Goal: Check status: Check status

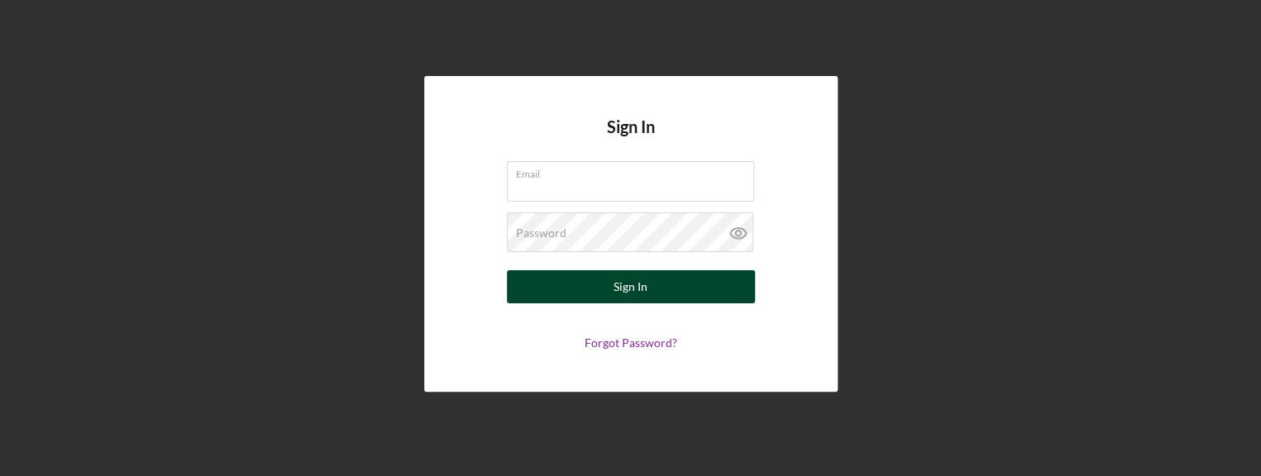
type input "[EMAIL_ADDRESS][DOMAIN_NAME]"
click at [606, 298] on button "Sign In" at bounding box center [631, 286] width 248 height 33
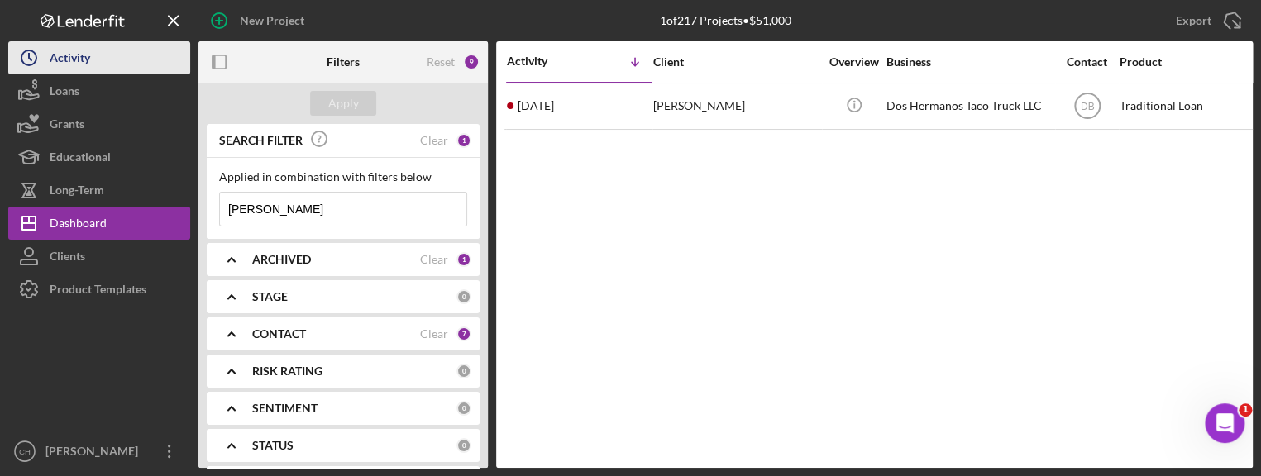
click at [115, 55] on button "Icon/History Activity" at bounding box center [99, 57] width 182 height 33
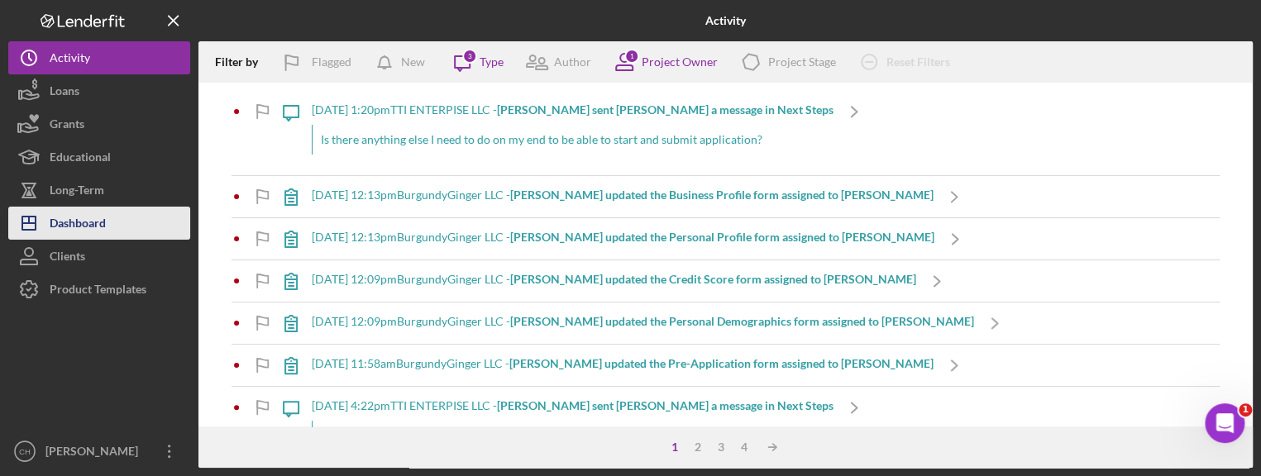
click at [77, 225] on div "Dashboard" at bounding box center [78, 225] width 56 height 37
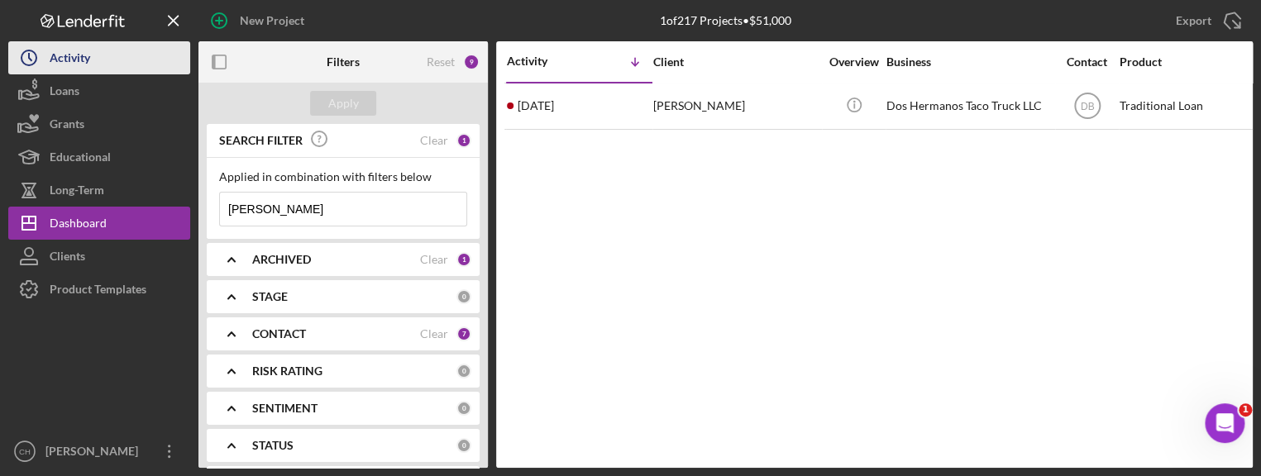
click at [72, 61] on div "Activity" at bounding box center [70, 59] width 41 height 37
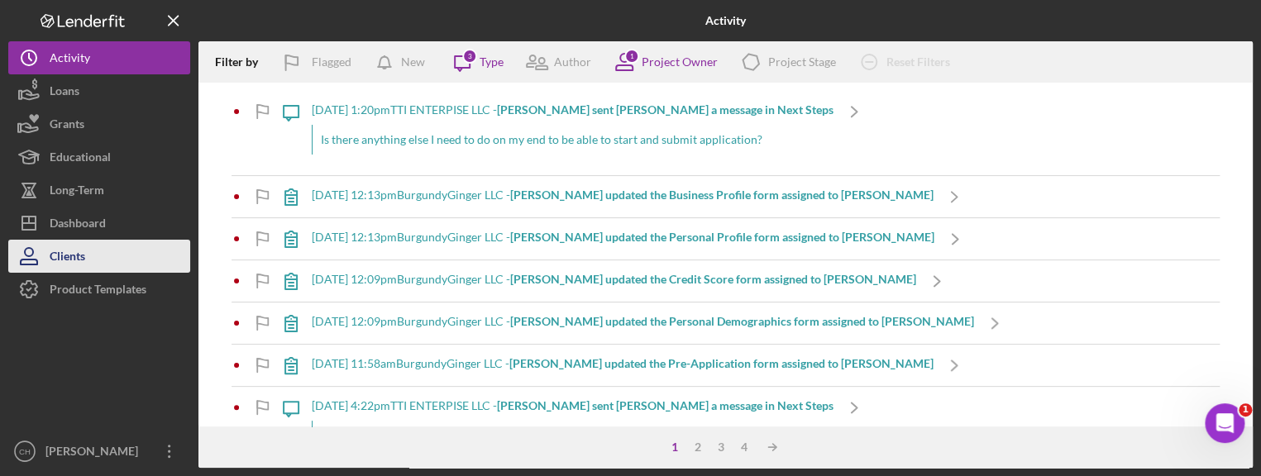
click at [75, 248] on div "Clients" at bounding box center [68, 258] width 36 height 37
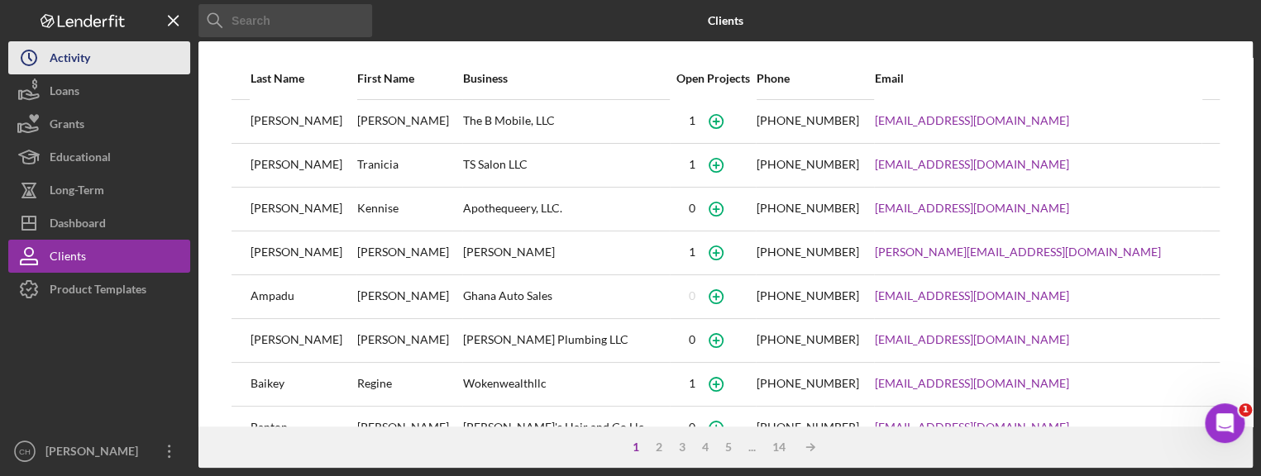
click at [79, 55] on div "Activity" at bounding box center [70, 59] width 41 height 37
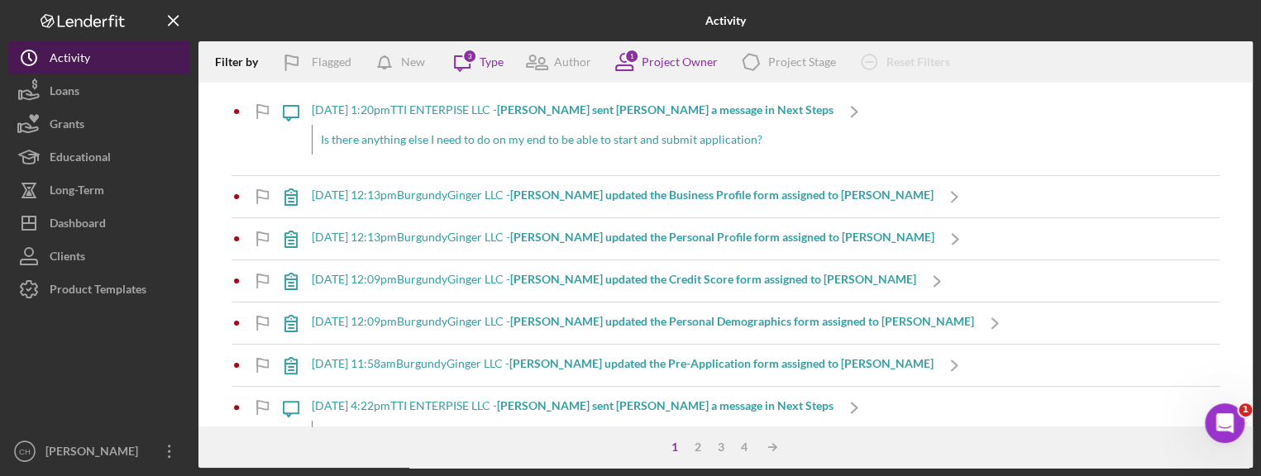
click at [79, 57] on div "Activity" at bounding box center [70, 59] width 41 height 37
click at [607, 141] on div "Is there anything else I need to do on my end to be able to start and submit ap…" at bounding box center [573, 140] width 522 height 30
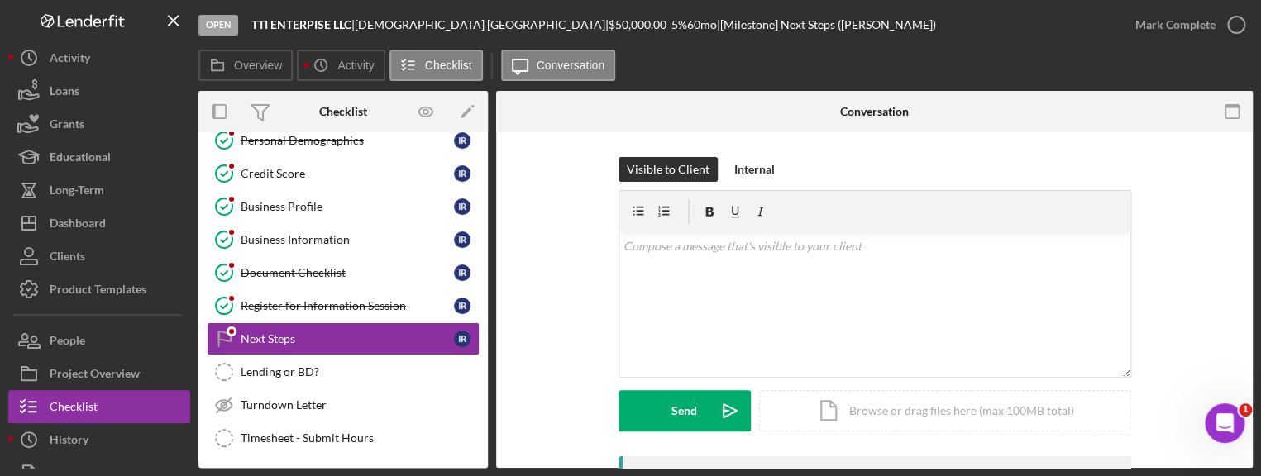
scroll to position [251, 0]
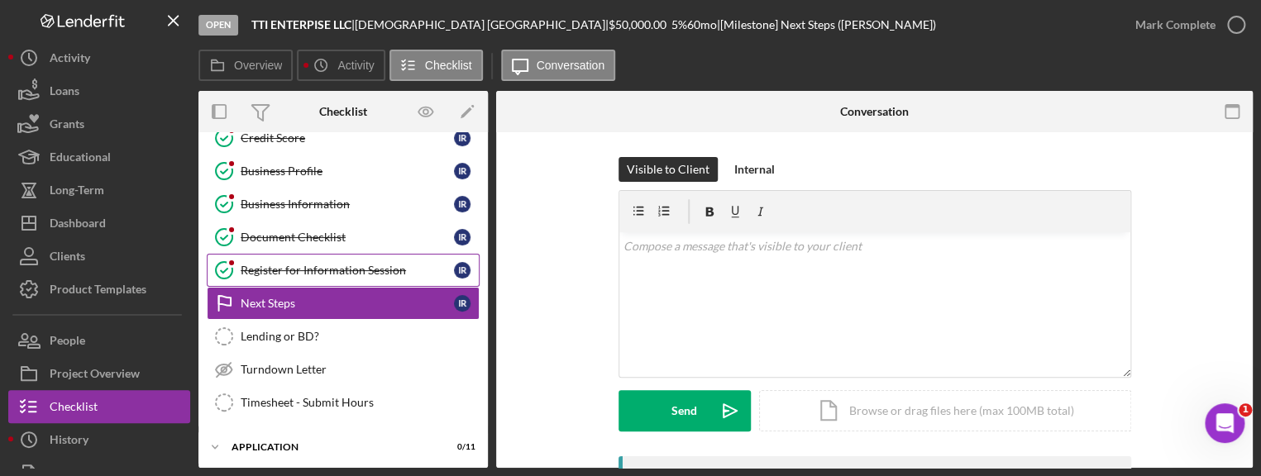
click at [355, 275] on link "Register for Information Session Register for Information Session I R" at bounding box center [343, 270] width 273 height 33
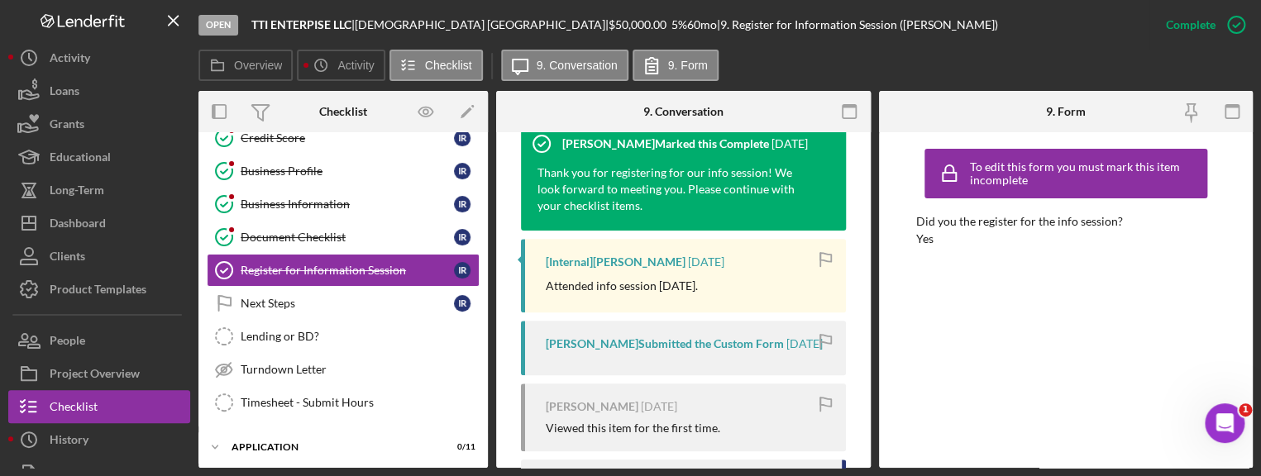
scroll to position [744, 0]
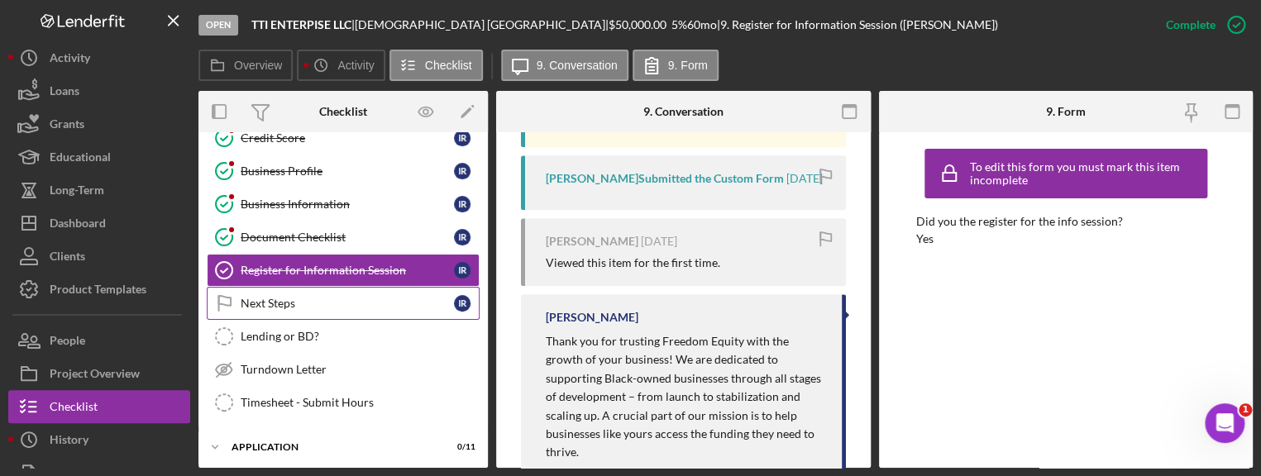
click at [299, 299] on div "Next Steps" at bounding box center [347, 303] width 213 height 13
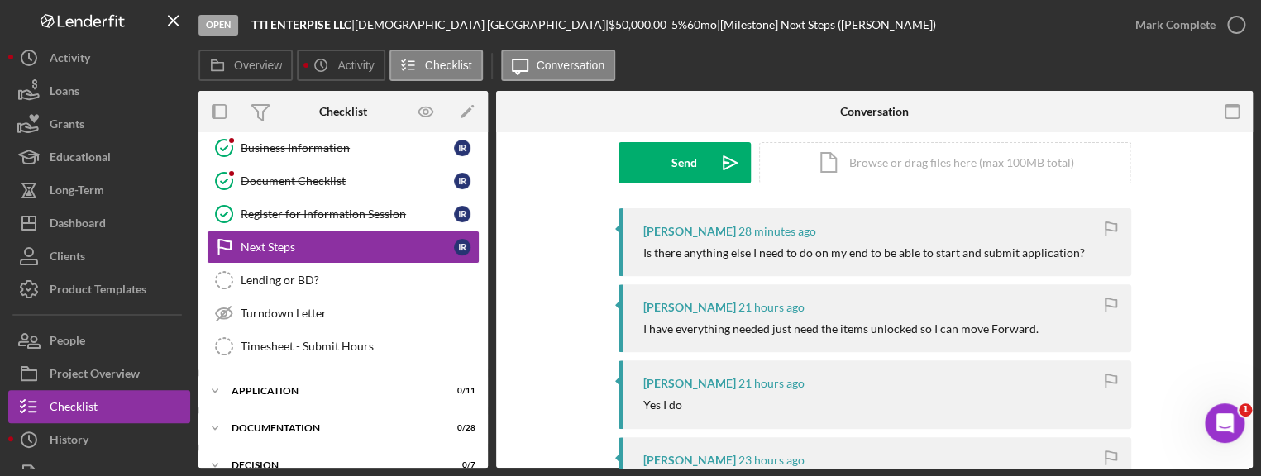
scroll to position [334, 0]
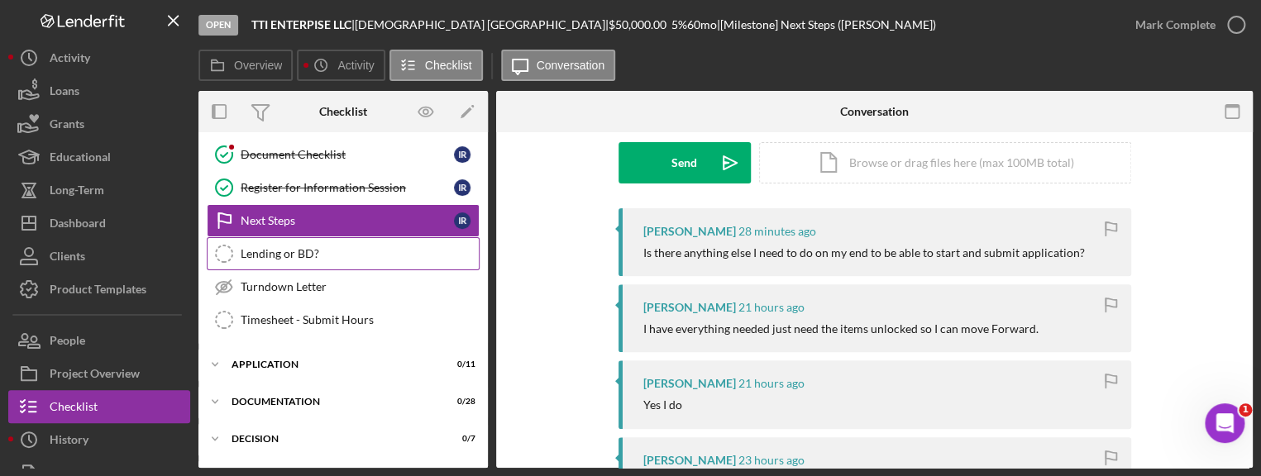
click at [291, 255] on div "Lending or BD?" at bounding box center [360, 253] width 238 height 13
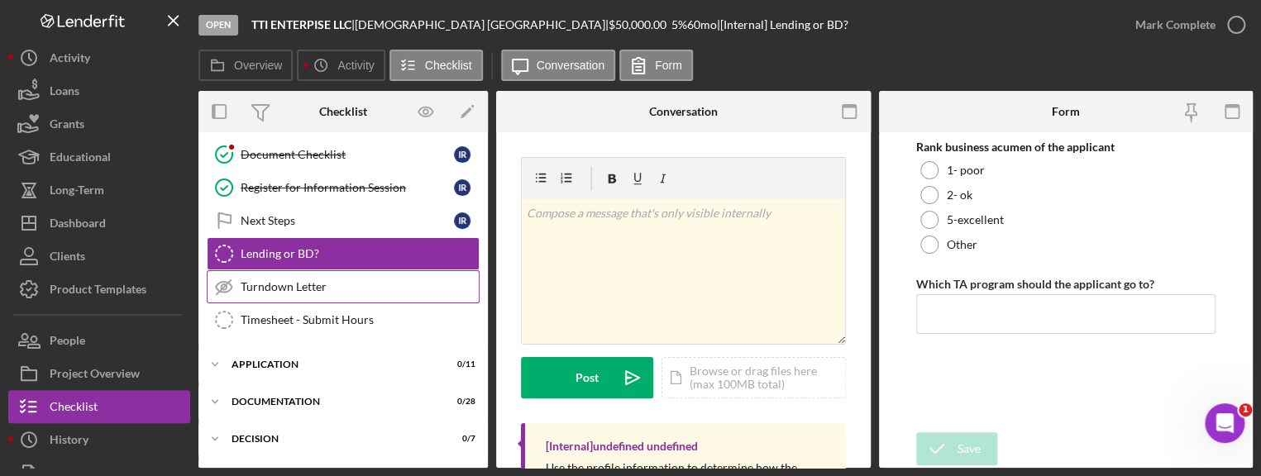
click at [293, 280] on div "Turndown Letter" at bounding box center [360, 286] width 238 height 13
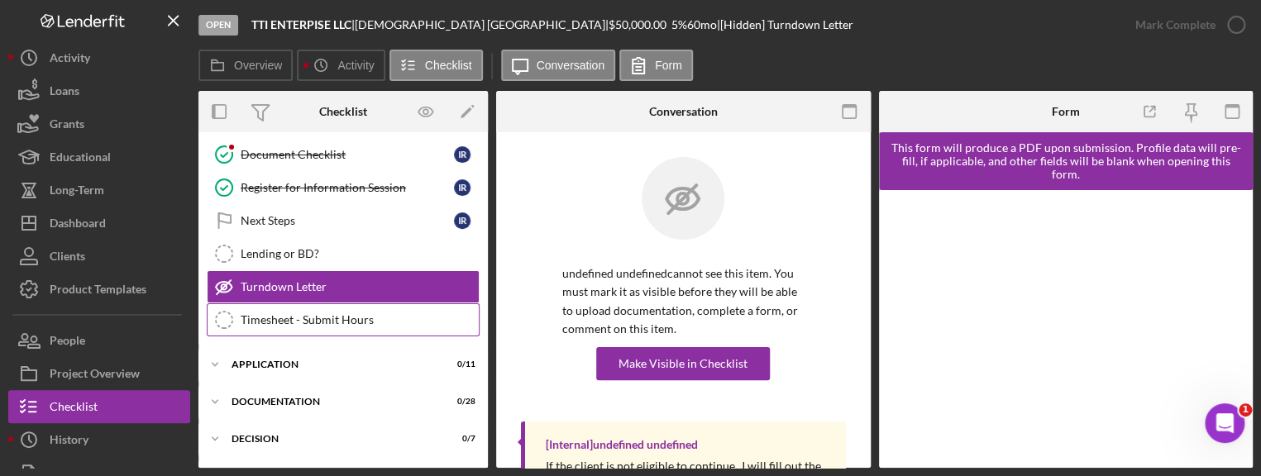
click at [294, 318] on div "Timesheet - Submit Hours" at bounding box center [360, 319] width 238 height 13
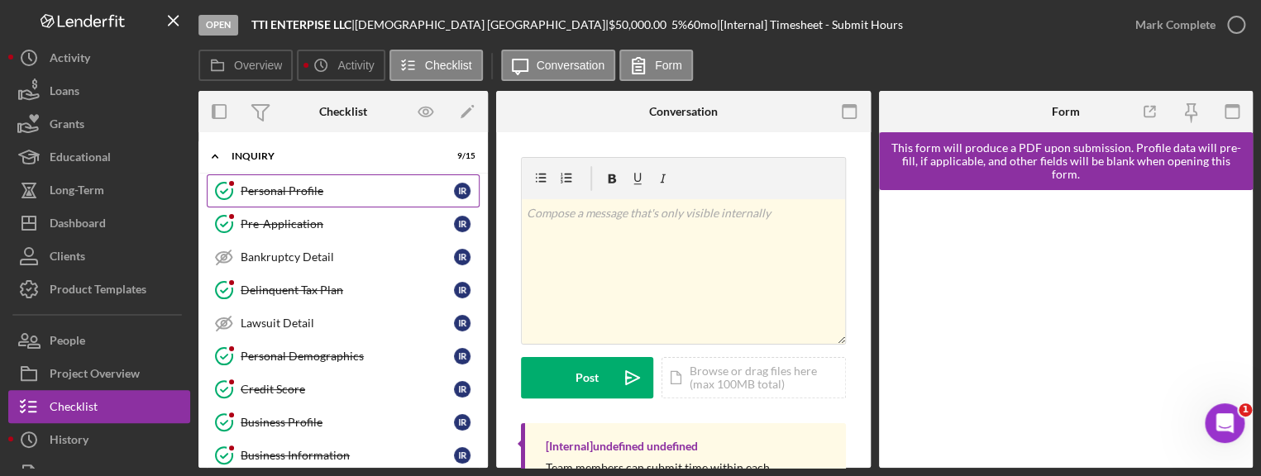
click at [310, 187] on div "Personal Profile" at bounding box center [347, 190] width 213 height 13
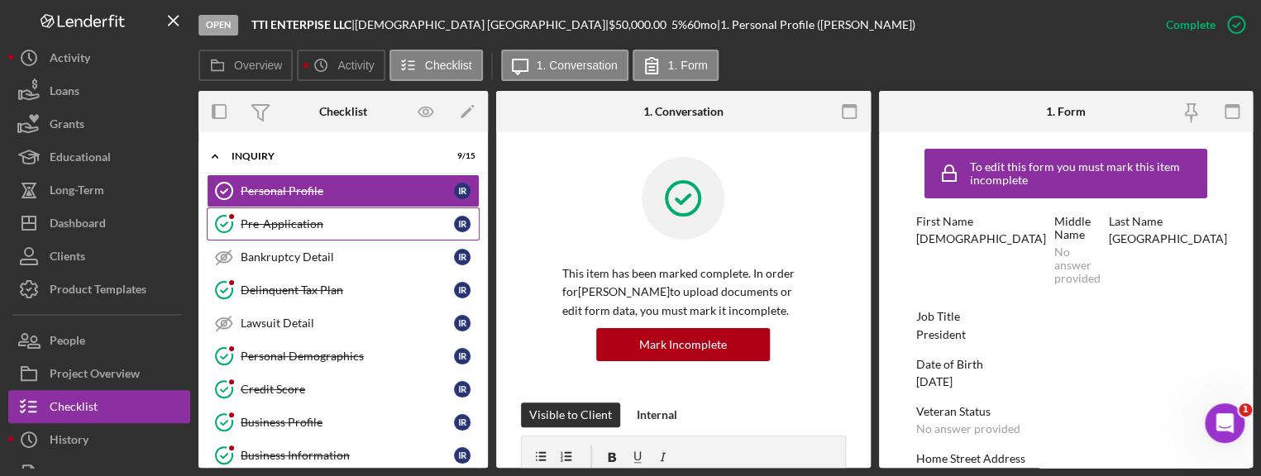
click at [295, 227] on div "Pre-Application" at bounding box center [347, 223] width 213 height 13
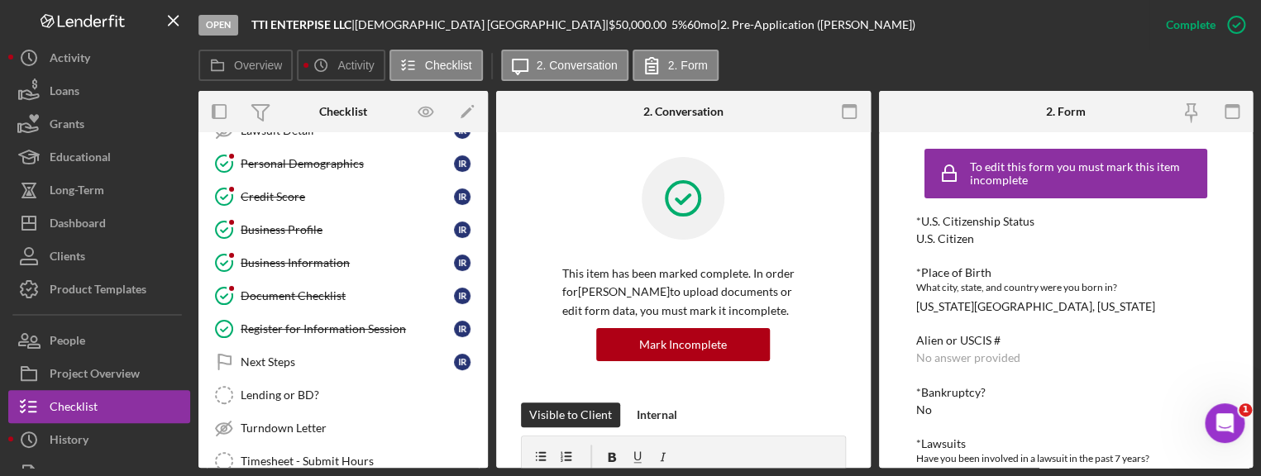
scroll to position [248, 0]
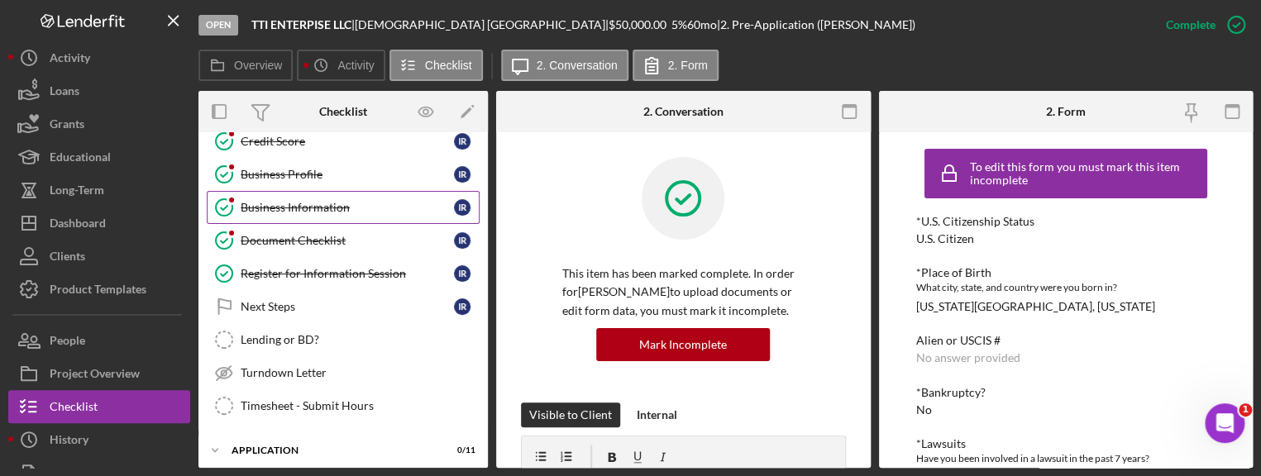
click at [289, 203] on div "Business Information" at bounding box center [347, 207] width 213 height 13
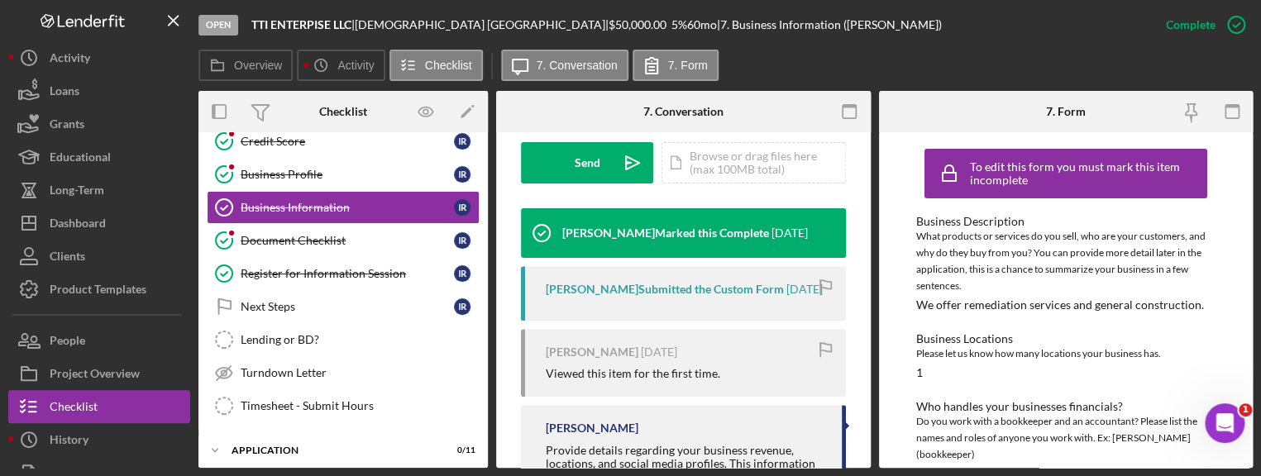
scroll to position [602, 0]
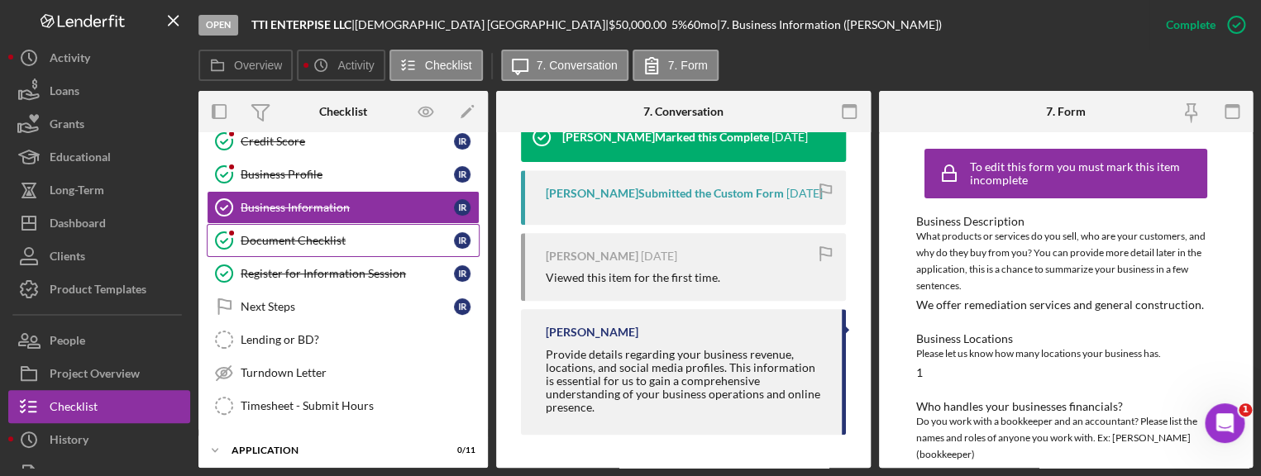
click at [327, 239] on div "Document Checklist" at bounding box center [347, 240] width 213 height 13
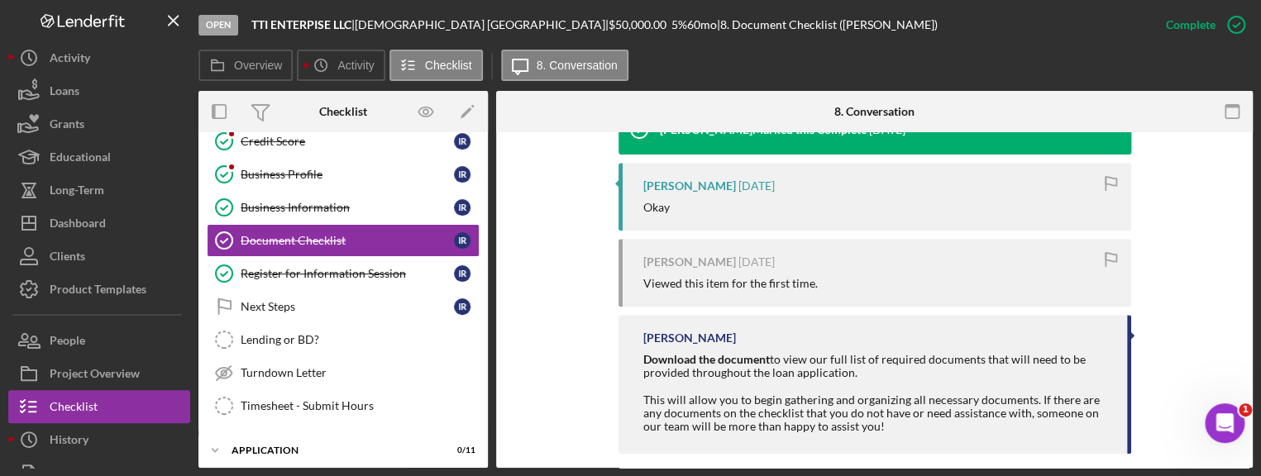
scroll to position [597, 0]
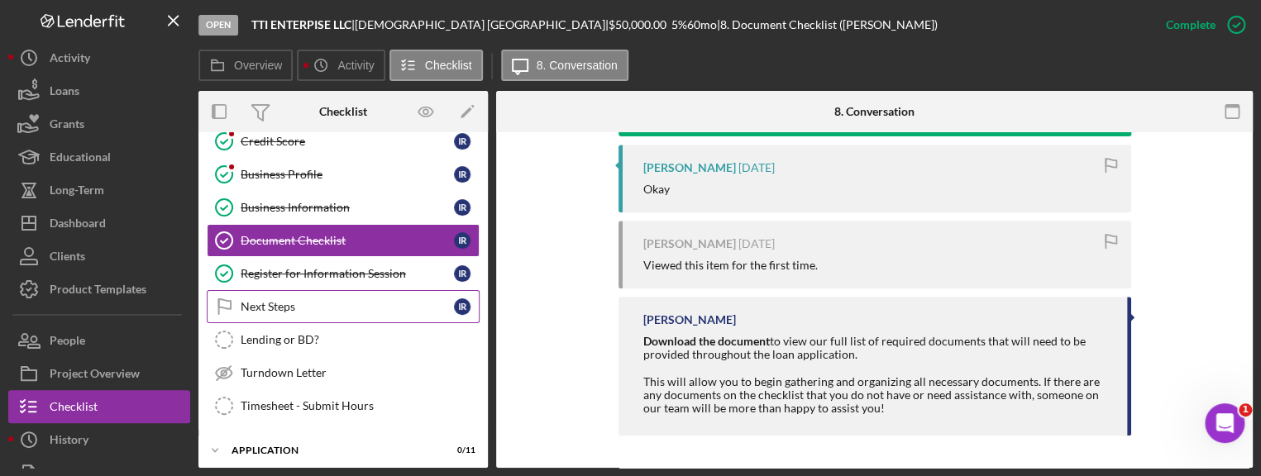
click at [281, 300] on div "Next Steps" at bounding box center [347, 306] width 213 height 13
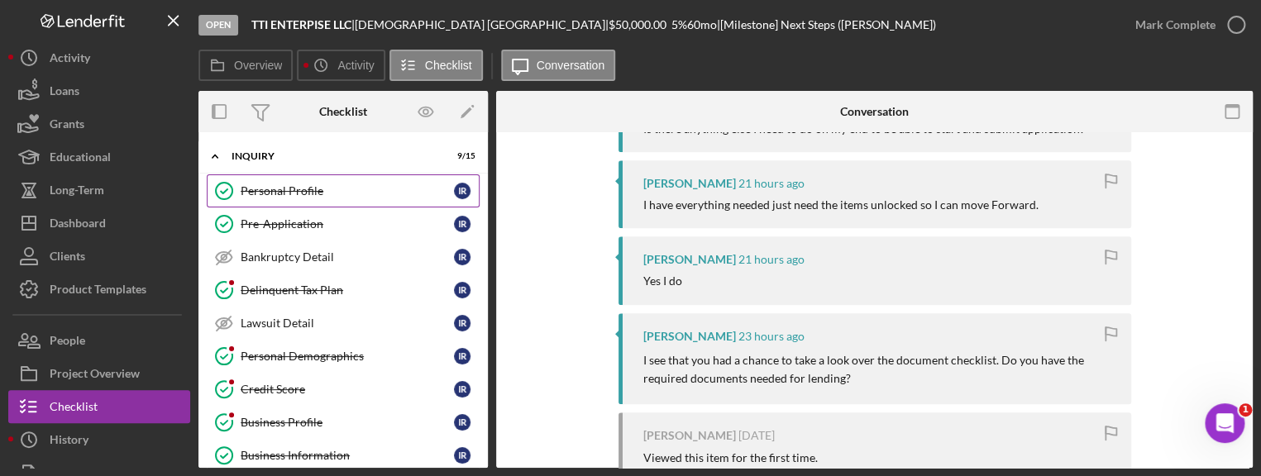
click at [323, 182] on link "Personal Profile Personal Profile I R" at bounding box center [343, 190] width 273 height 33
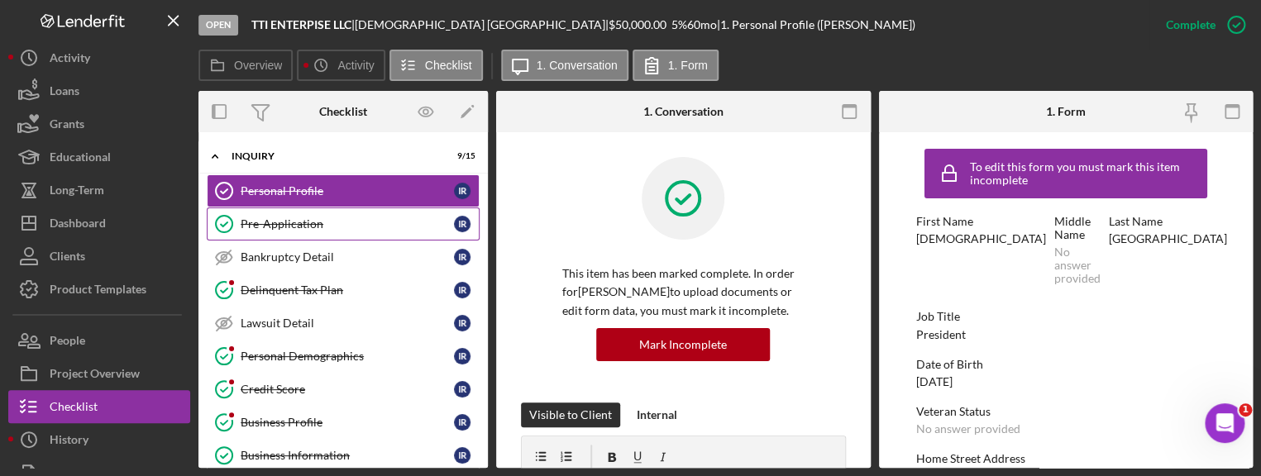
click at [296, 212] on link "Pre-Application Pre-Application I R" at bounding box center [343, 224] width 273 height 33
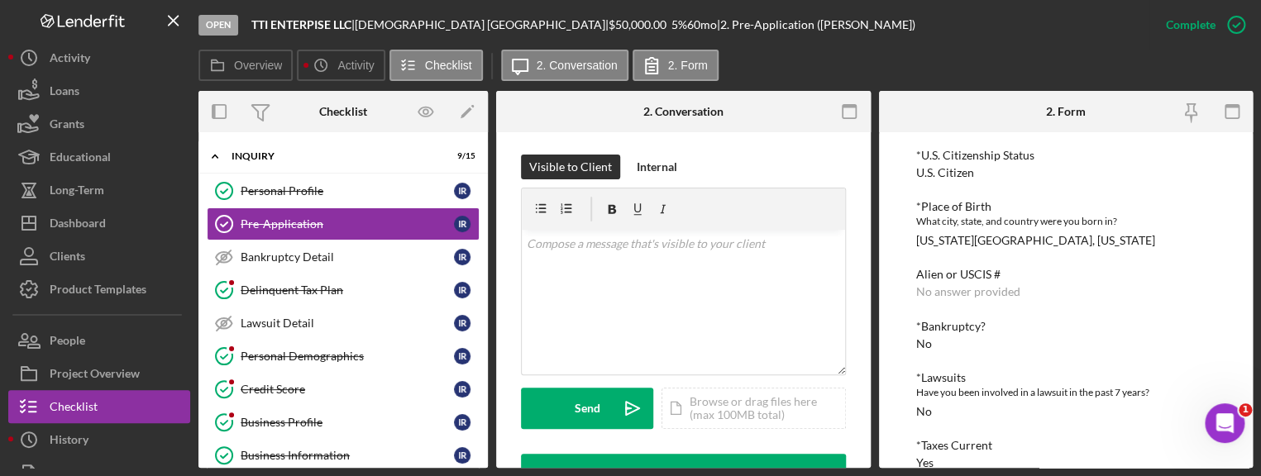
scroll to position [143, 0]
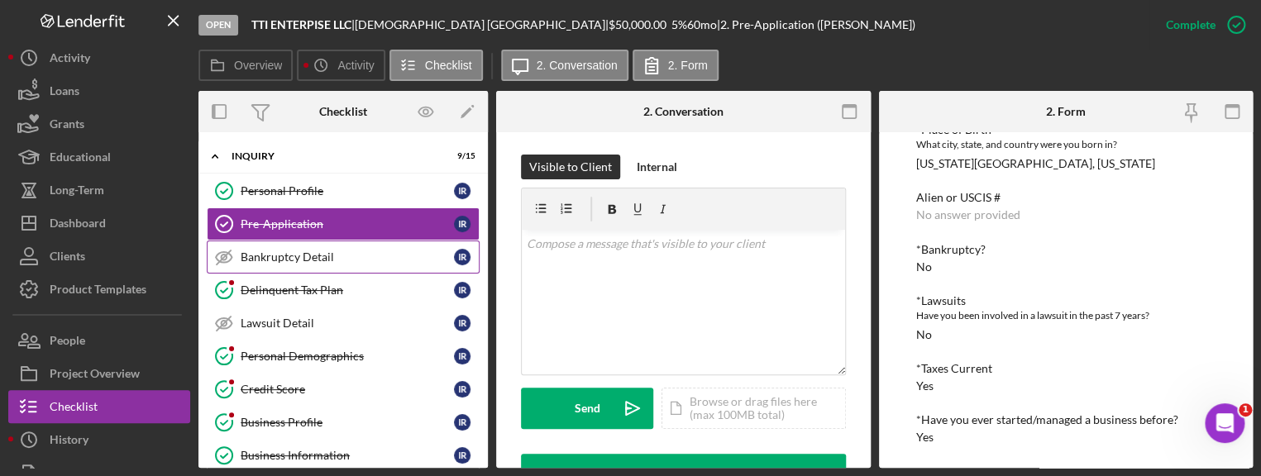
click at [272, 252] on div "Bankruptcy Detail" at bounding box center [347, 257] width 213 height 13
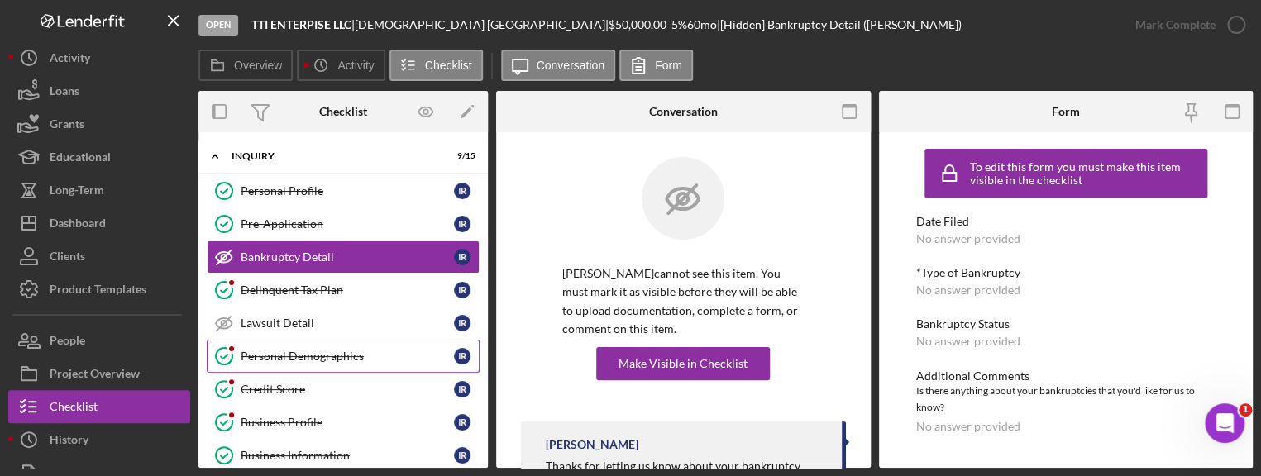
click at [271, 347] on link "Personal Demographics Personal Demographics I R" at bounding box center [343, 356] width 273 height 33
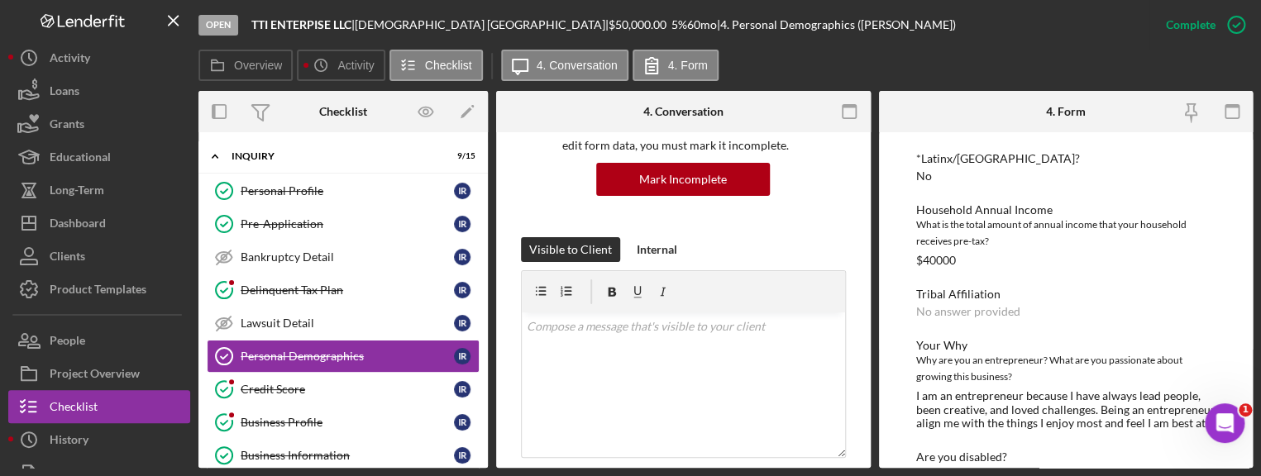
scroll to position [464, 0]
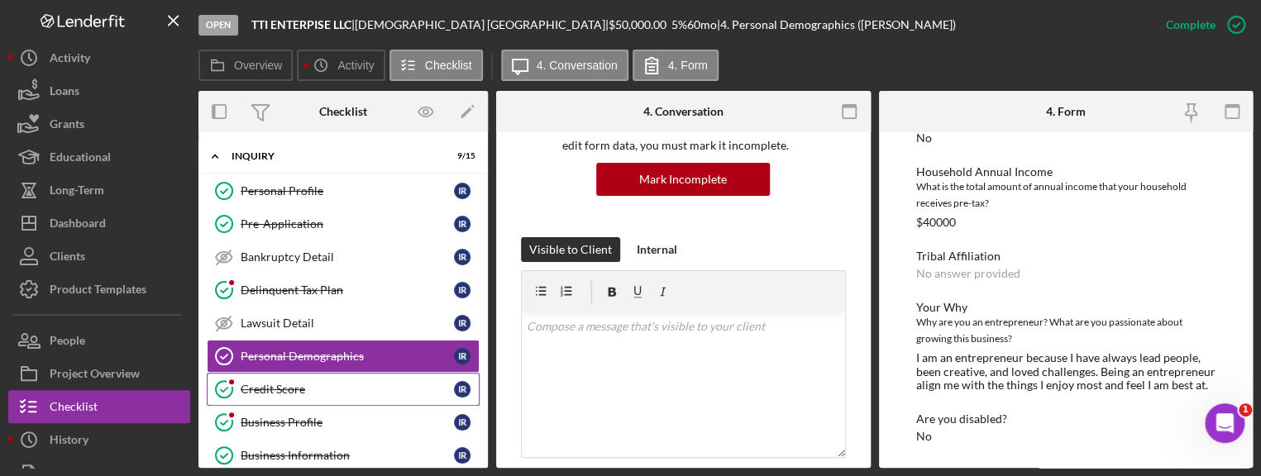
click at [300, 385] on div "Credit Score" at bounding box center [347, 389] width 213 height 13
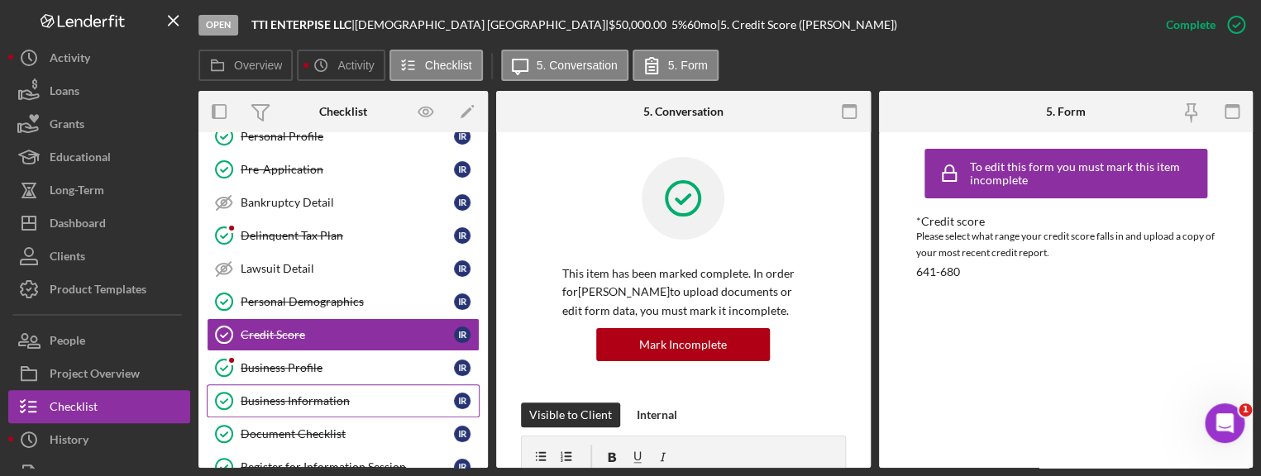
scroll to position [83, 0]
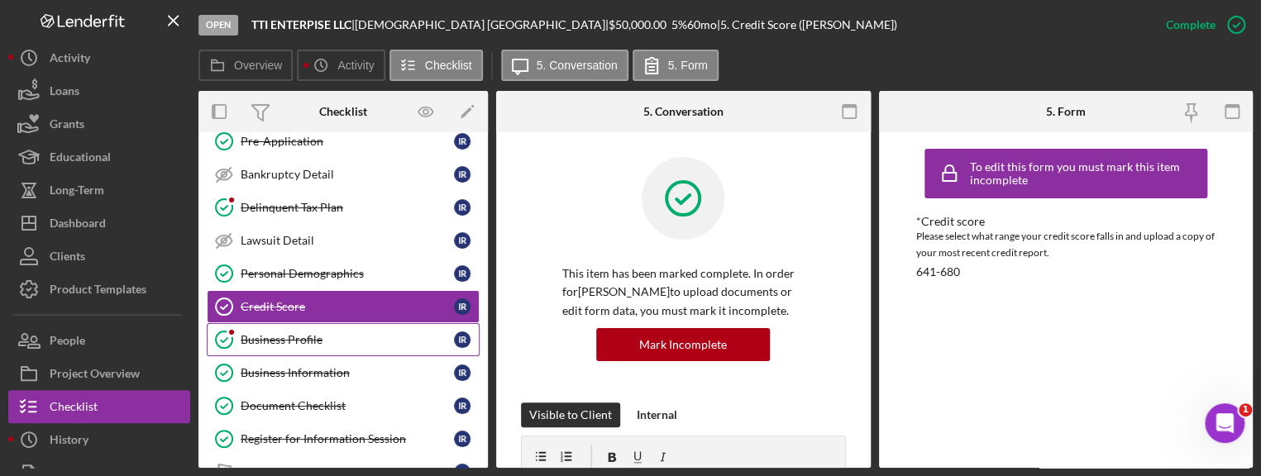
click at [275, 337] on div "Business Profile" at bounding box center [347, 339] width 213 height 13
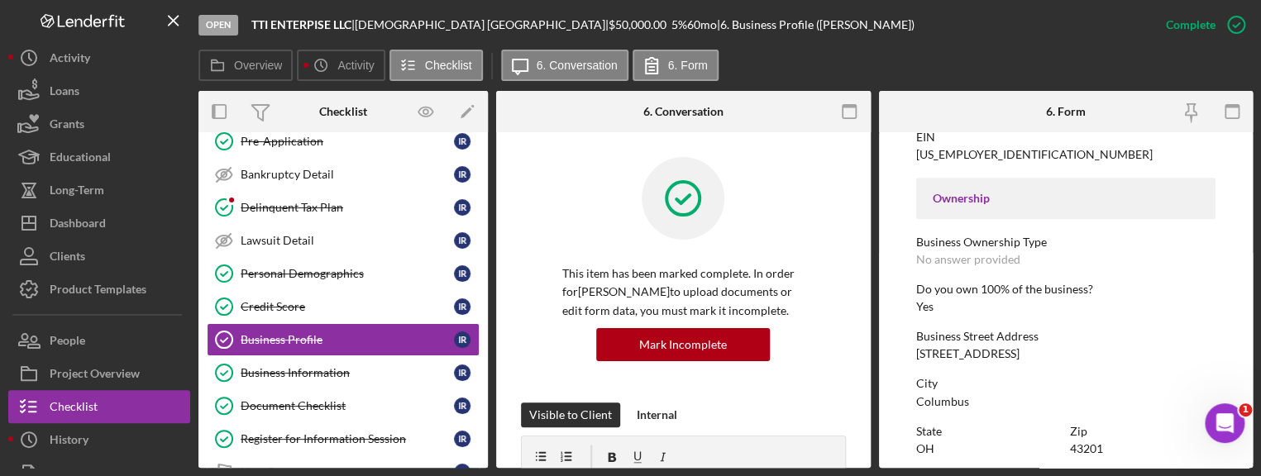
scroll to position [179, 0]
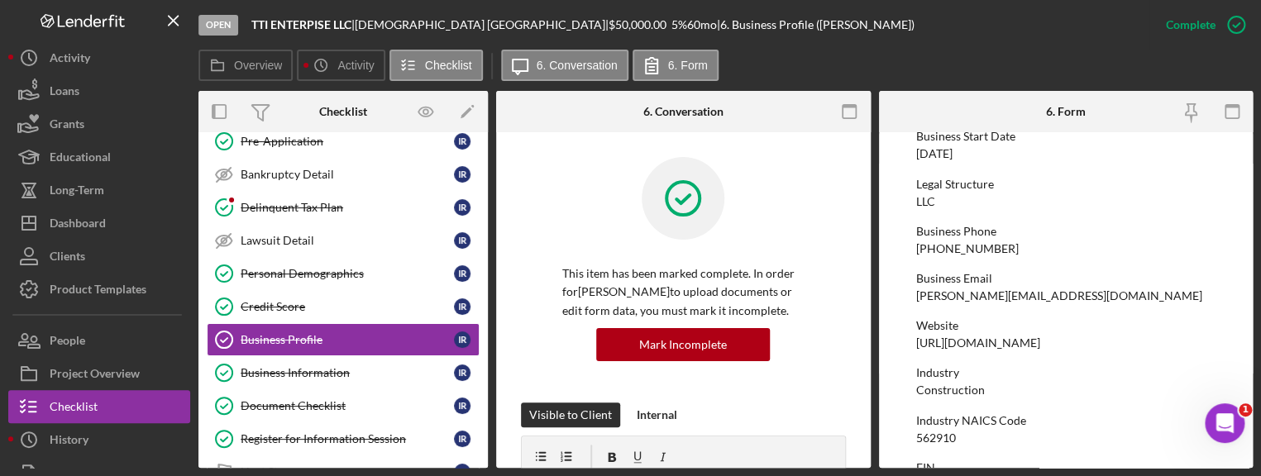
click at [1007, 344] on div "[URL][DOMAIN_NAME]" at bounding box center [978, 343] width 124 height 13
click at [1006, 344] on div "[URL][DOMAIN_NAME]" at bounding box center [978, 343] width 124 height 13
click at [1005, 344] on div "[URL][DOMAIN_NAME]" at bounding box center [978, 343] width 124 height 13
